Goal: Navigation & Orientation: Understand site structure

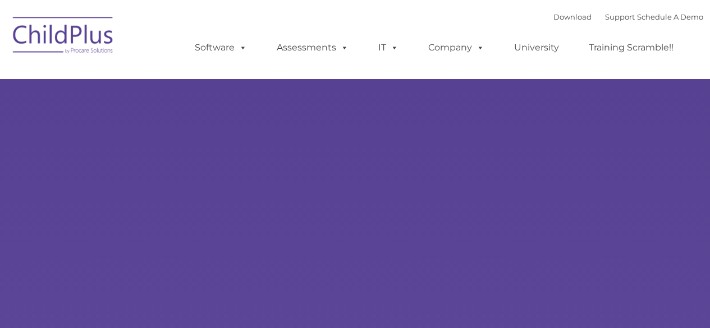
type input ""
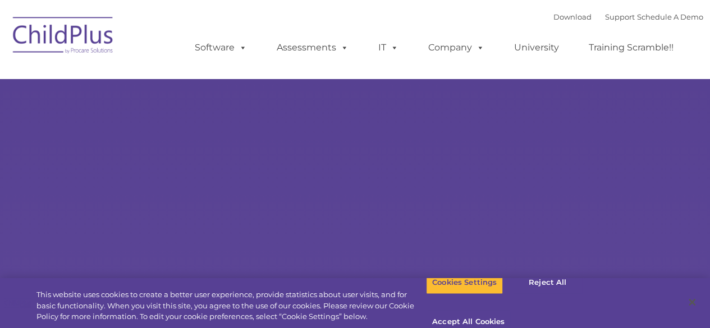
select select "MEDIUM"
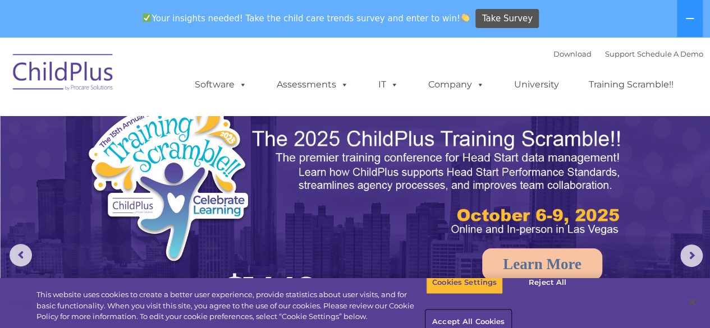
click at [511, 311] on button "Accept All Cookies" at bounding box center [468, 323] width 85 height 24
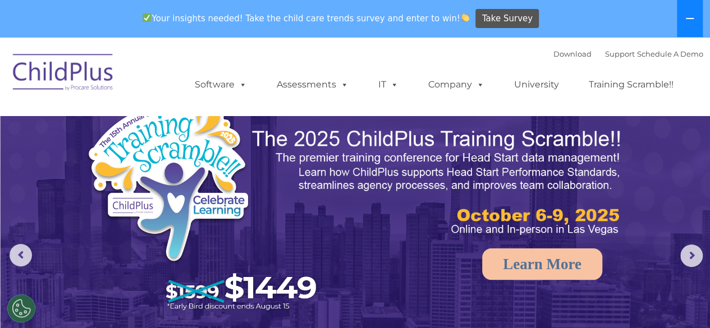
click at [698, 29] on button at bounding box center [690, 18] width 26 height 37
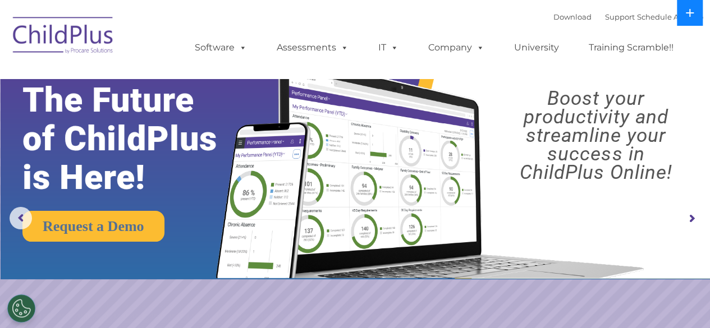
click at [696, 13] on button at bounding box center [690, 13] width 26 height 26
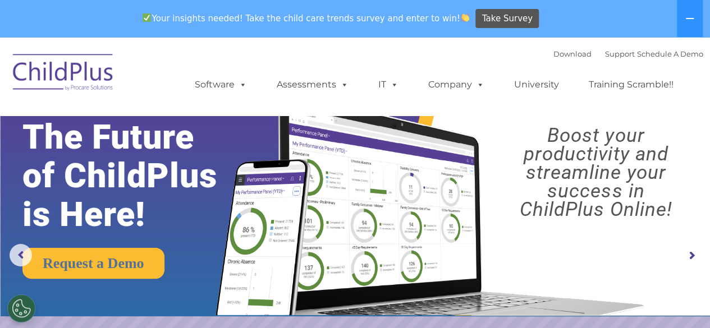
click at [84, 80] on img at bounding box center [63, 74] width 112 height 56
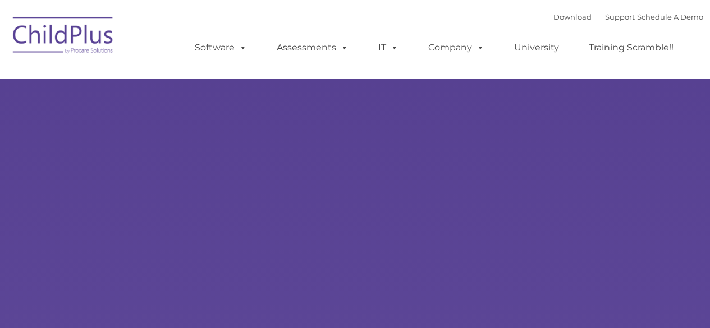
type input ""
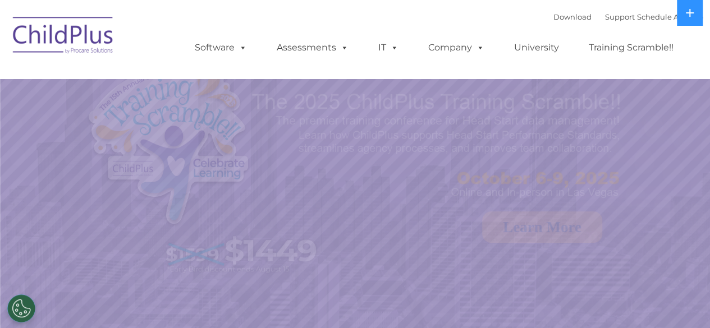
select select "MEDIUM"
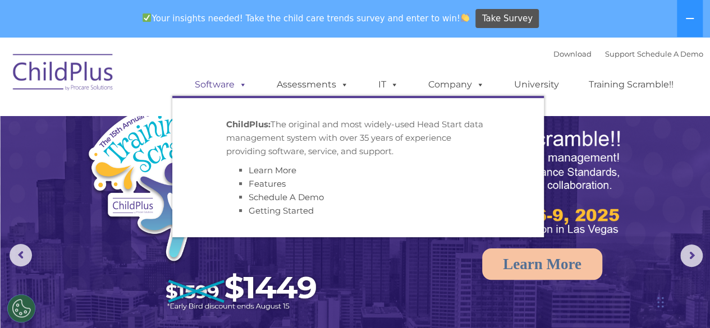
click at [245, 87] on span at bounding box center [241, 84] width 12 height 11
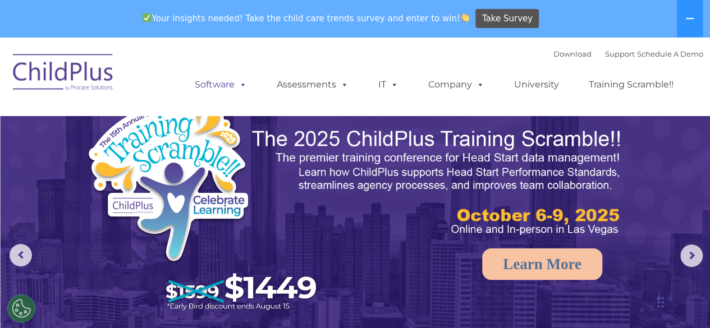
click at [245, 87] on span at bounding box center [241, 84] width 12 height 11
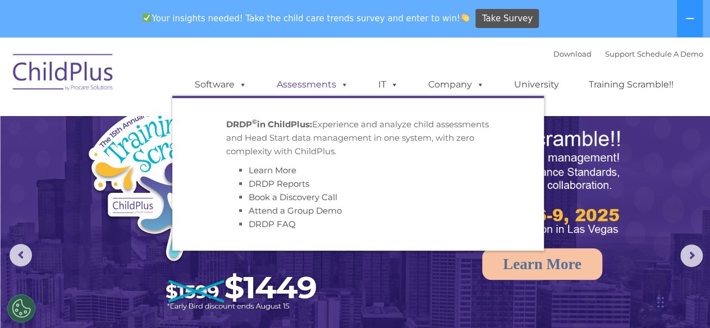
click at [345, 90] on span at bounding box center [342, 84] width 12 height 11
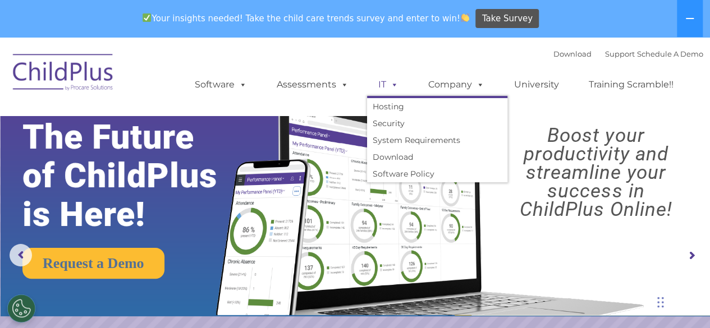
click at [394, 90] on span at bounding box center [392, 84] width 12 height 11
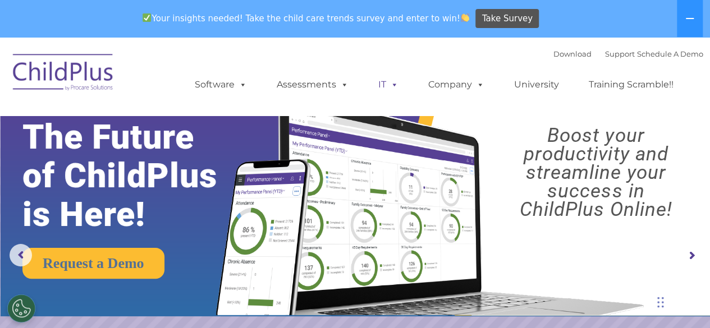
click at [394, 90] on span at bounding box center [392, 84] width 12 height 11
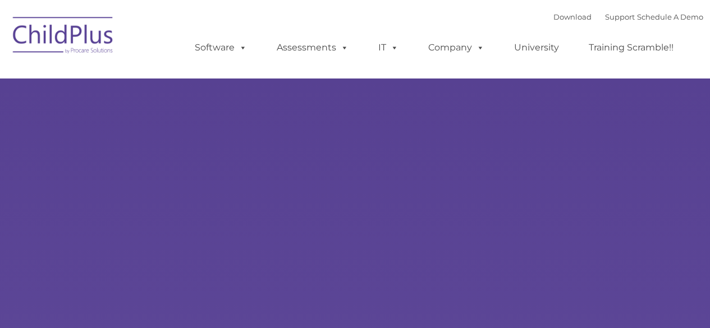
type input ""
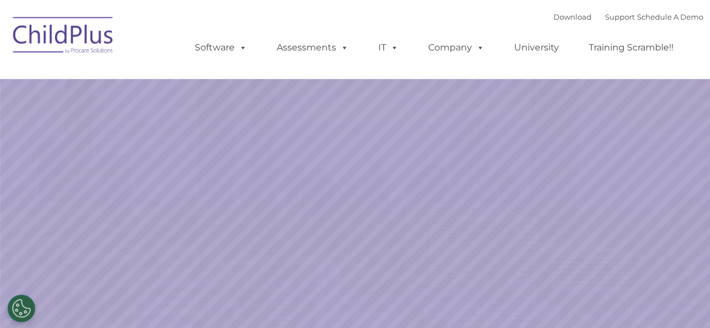
select select "MEDIUM"
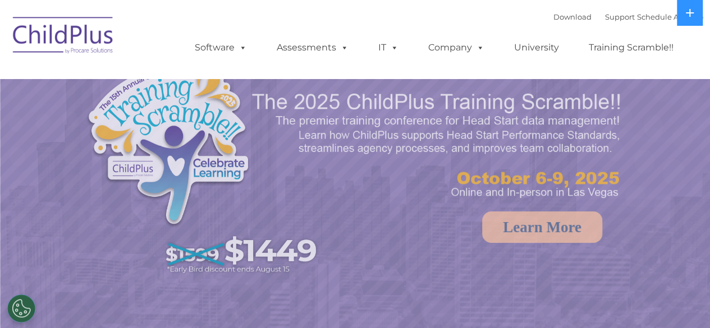
select select "MEDIUM"
